Goal: Information Seeking & Learning: Learn about a topic

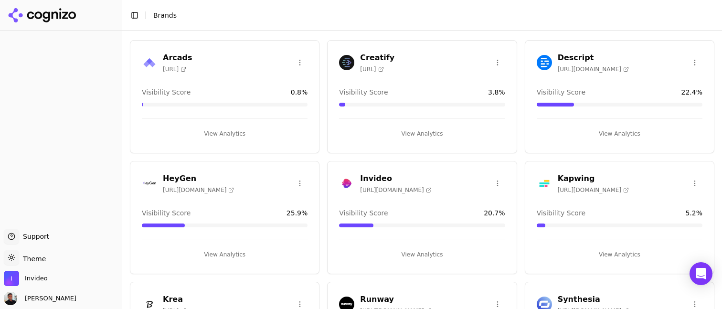
scroll to position [42, 0]
click at [418, 253] on button "View Analytics" at bounding box center [422, 253] width 166 height 15
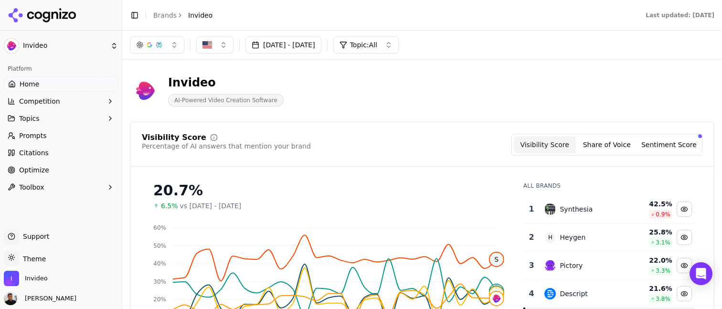
click at [33, 118] on span "Topics" at bounding box center [29, 119] width 21 height 10
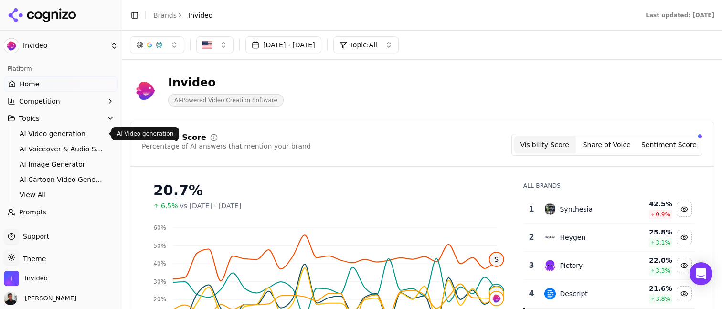
click at [39, 133] on span "AI Video generation" at bounding box center [61, 134] width 83 height 10
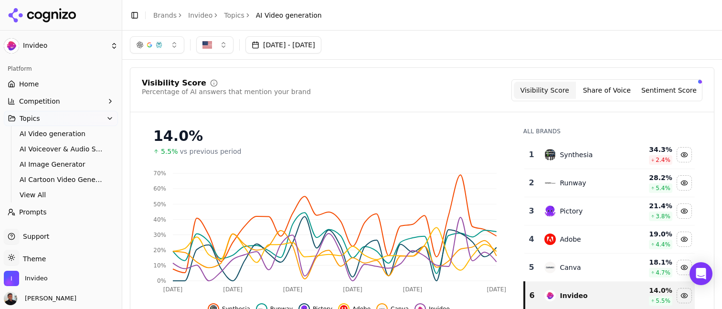
click at [617, 99] on div "Visibility Score Share of Voice Sentiment Score" at bounding box center [606, 90] width 191 height 22
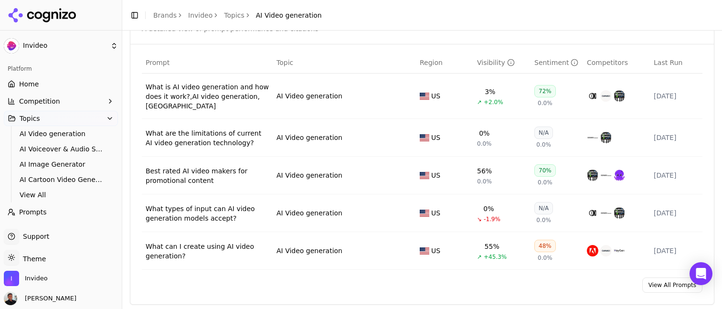
scroll to position [371, 0]
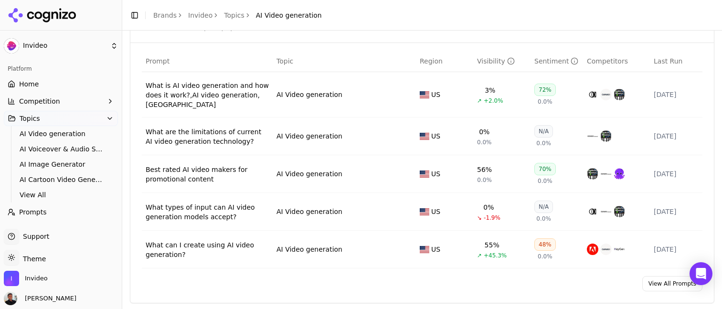
click at [210, 98] on div "What is AI video generation and how does it work?,AI video generation,[GEOGRAPH…" at bounding box center [207, 95] width 123 height 29
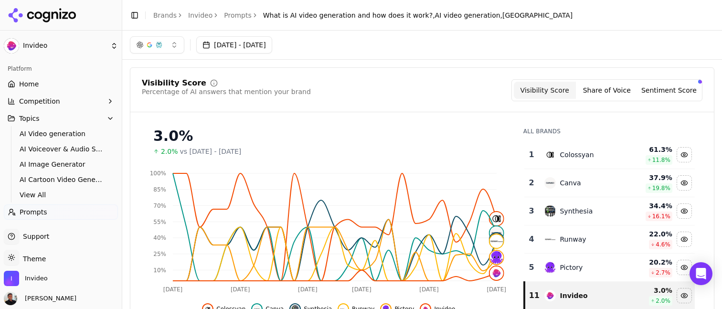
click at [155, 51] on button "button" at bounding box center [157, 44] width 54 height 17
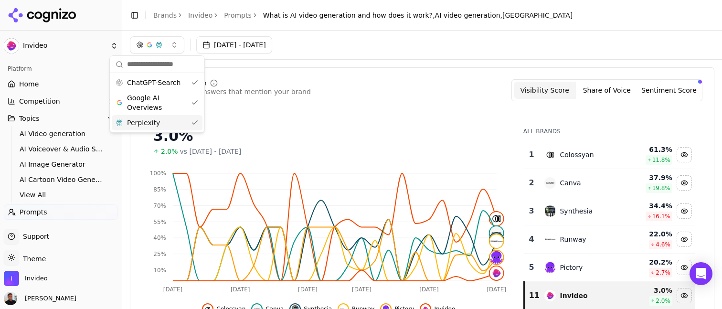
click at [158, 120] on div "Perplexity" at bounding box center [157, 122] width 91 height 15
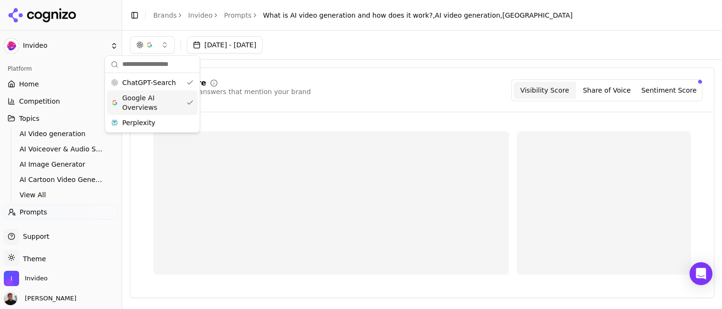
click at [158, 102] on span "Google AI Overviews" at bounding box center [152, 102] width 60 height 19
click at [342, 47] on div "[DATE] - [DATE]" at bounding box center [422, 44] width 584 height 17
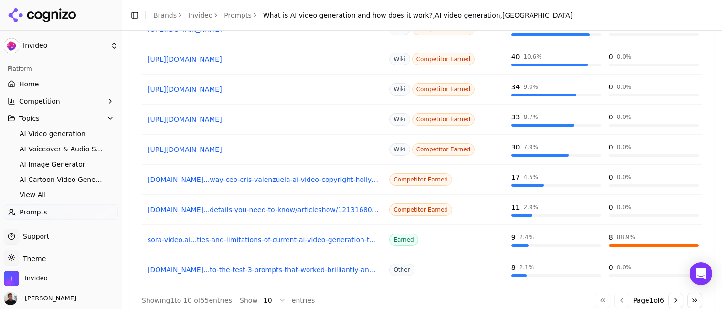
scroll to position [619, 0]
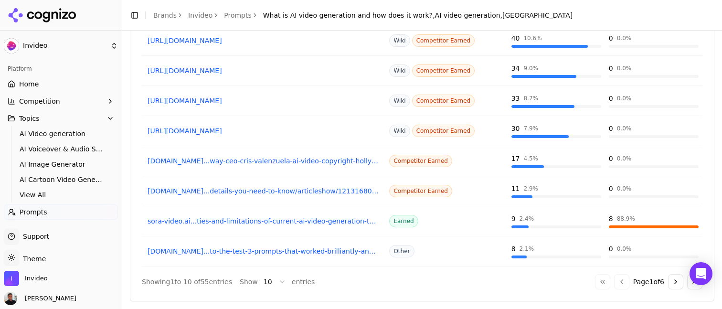
click at [672, 284] on button "Go to next page" at bounding box center [675, 281] width 15 height 15
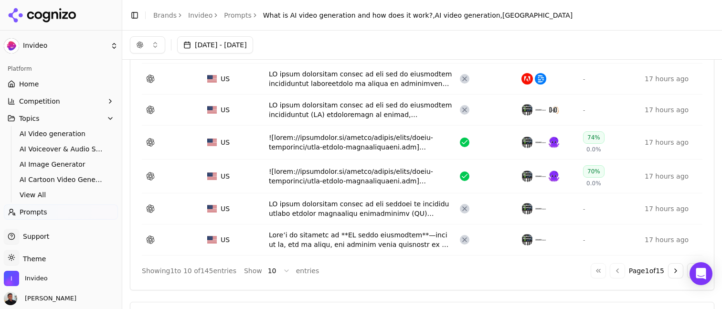
scroll to position [179, 0]
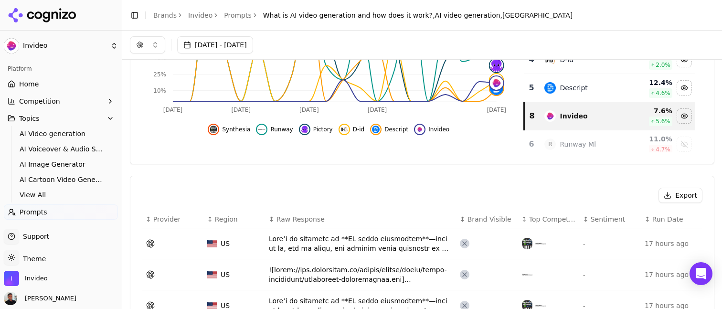
click at [149, 47] on button "button" at bounding box center [147, 44] width 35 height 17
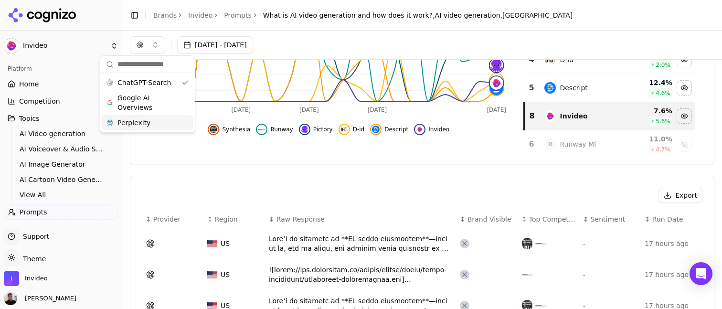
click at [142, 119] on span "Perplexity" at bounding box center [133, 123] width 33 height 10
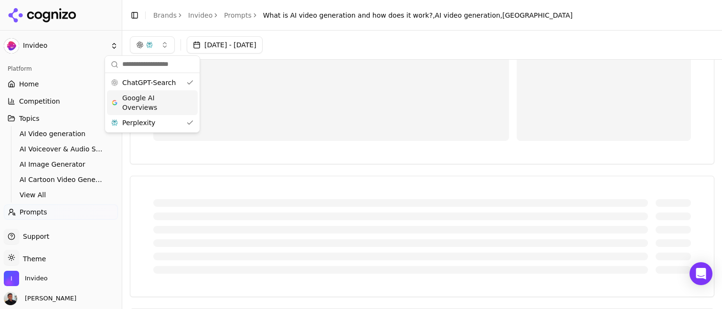
click at [147, 93] on span "Google AI Overviews" at bounding box center [152, 102] width 60 height 19
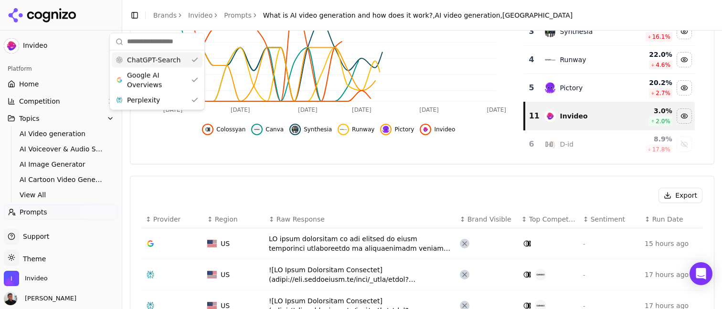
click at [156, 59] on span "ChatGPT-Search" at bounding box center [153, 60] width 53 height 10
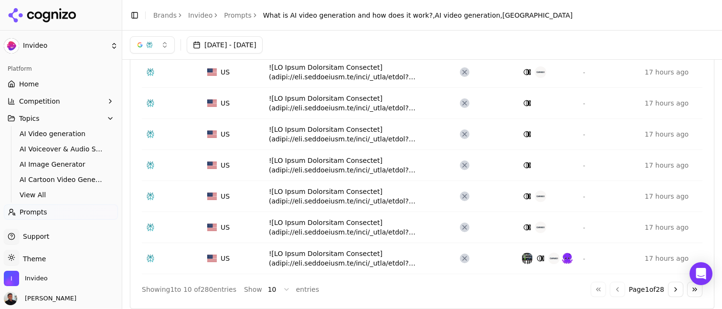
scroll to position [351, 0]
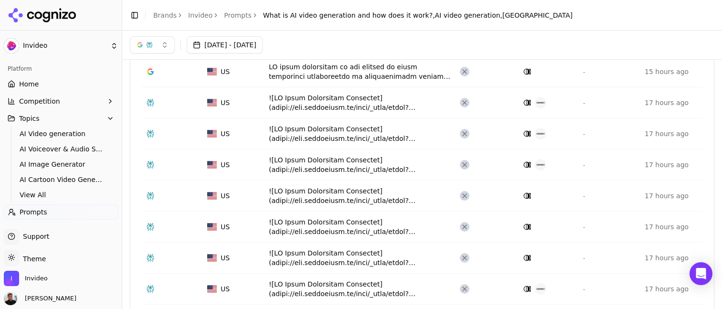
click at [155, 42] on button "button" at bounding box center [152, 44] width 45 height 17
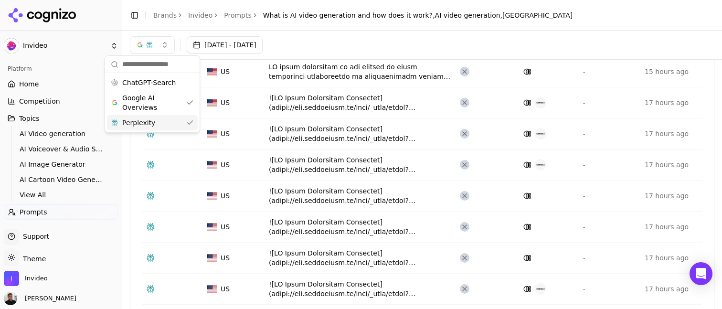
click at [161, 121] on div "Perplexity" at bounding box center [152, 122] width 91 height 15
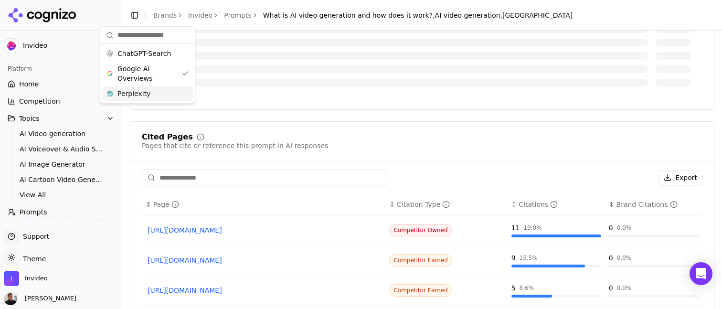
click at [254, 118] on div "Cited Pages Pages that cite or reference this prompt in AI responses Export ↕ P…" at bounding box center [422, 270] width 584 height 562
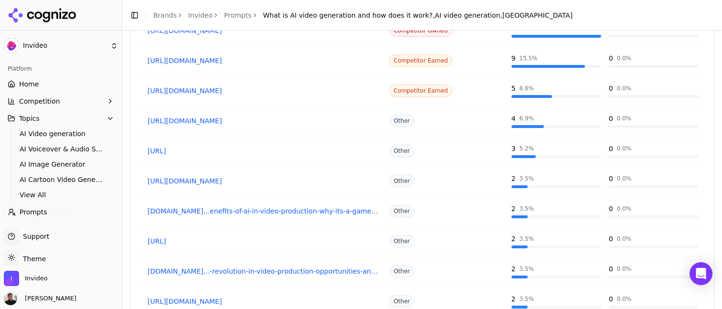
scroll to position [824, 0]
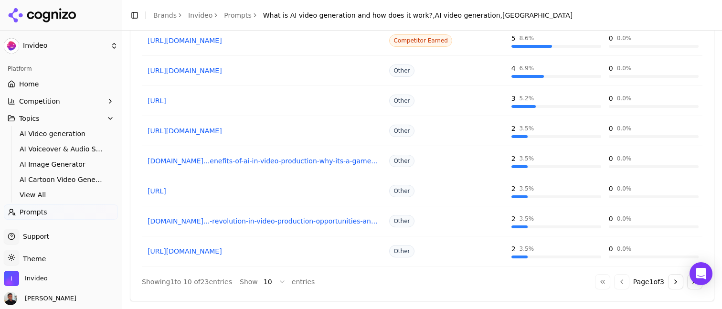
click at [671, 289] on button "Go to next page" at bounding box center [675, 281] width 15 height 15
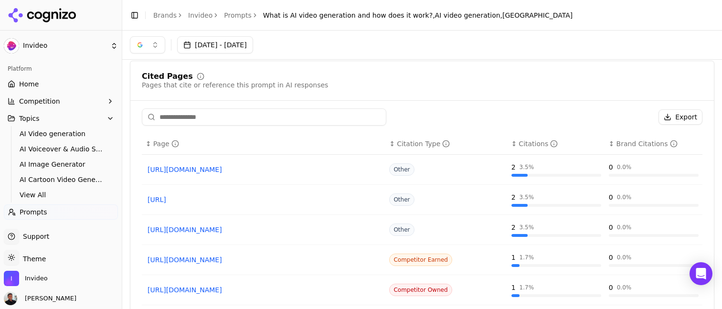
scroll to position [631, 0]
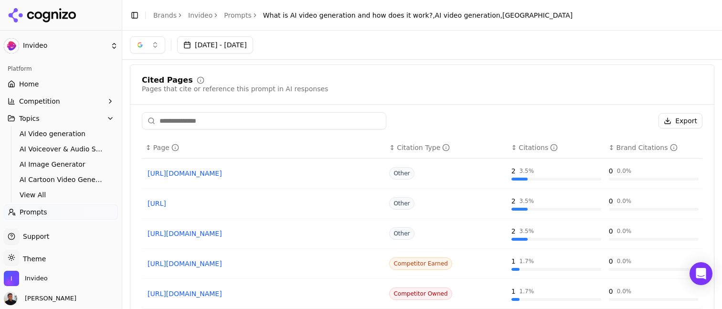
click at [221, 172] on link "[URL][DOMAIN_NAME]" at bounding box center [263, 173] width 232 height 10
